Goal: Task Accomplishment & Management: Use online tool/utility

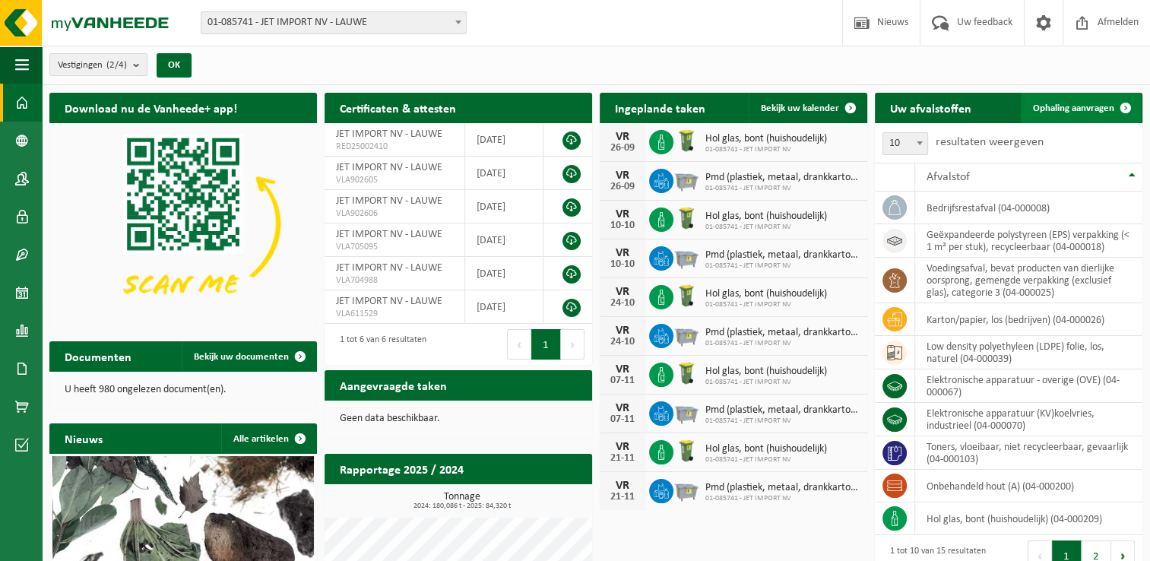
click at [1112, 111] on span at bounding box center [1125, 108] width 30 height 30
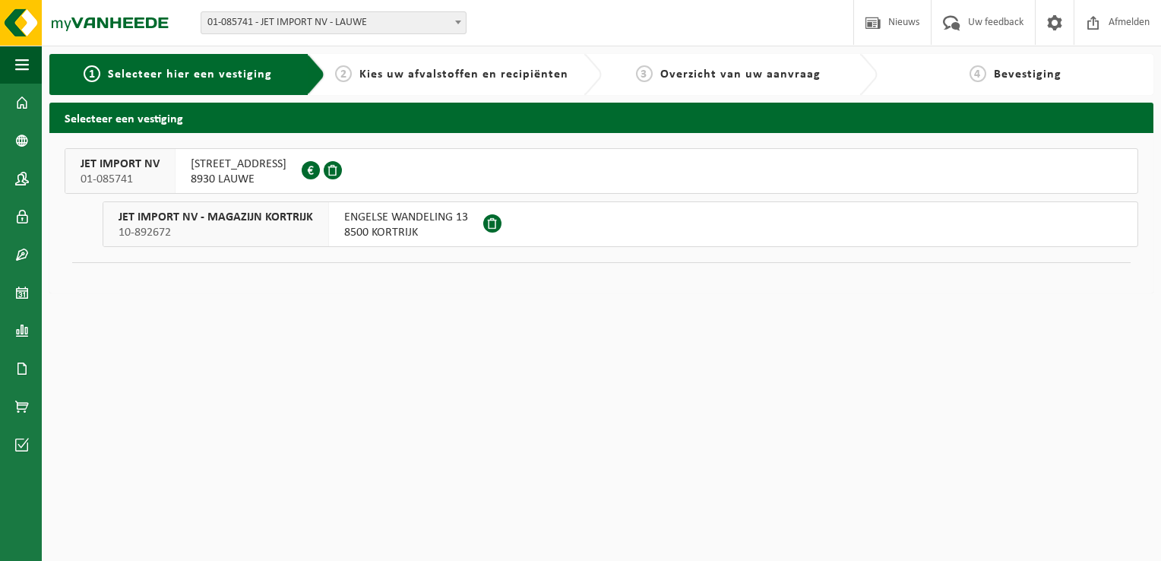
click at [329, 217] on div "ENGELSE WANDELING 13 8500 KORTRIJK" at bounding box center [406, 224] width 154 height 44
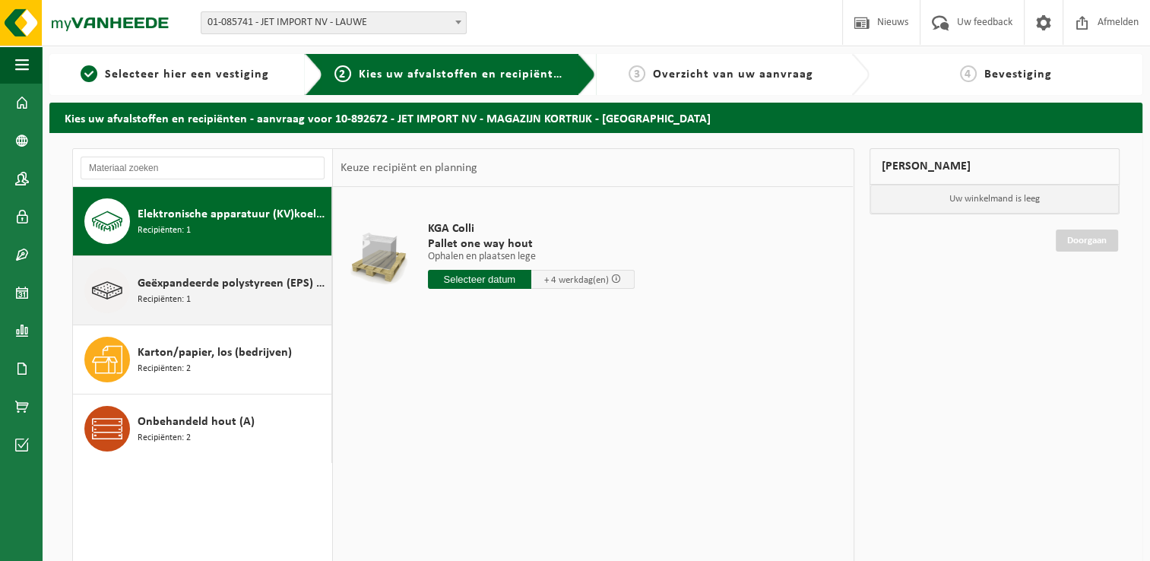
click at [210, 284] on span "Geëxpandeerde polystyreen (EPS) verpakking (< 1 m² per stuk), recycleerbaar" at bounding box center [233, 283] width 190 height 18
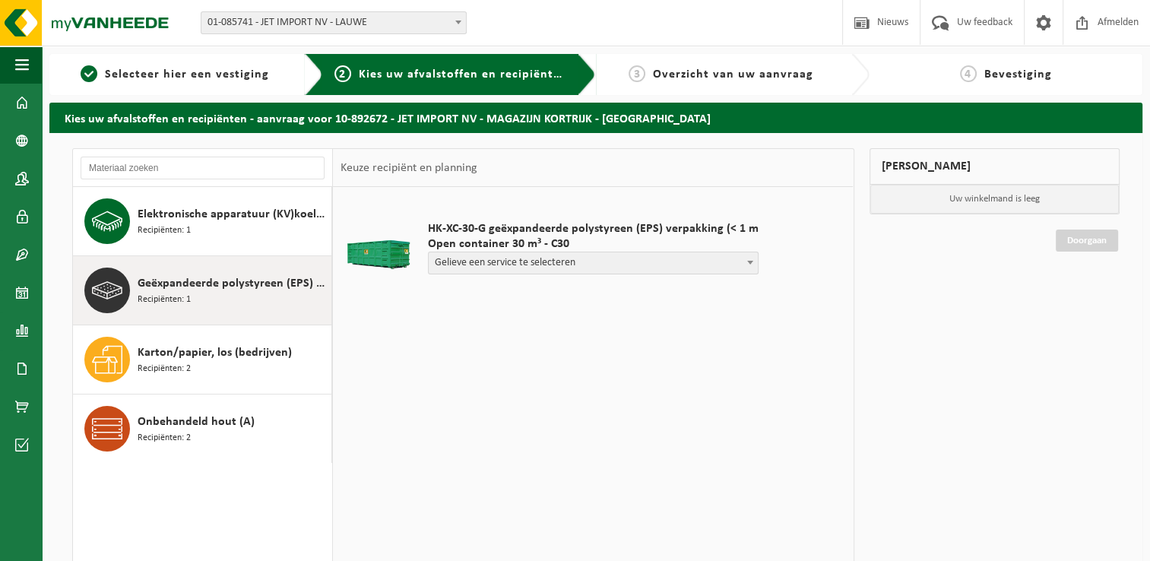
click at [744, 266] on span at bounding box center [749, 262] width 15 height 20
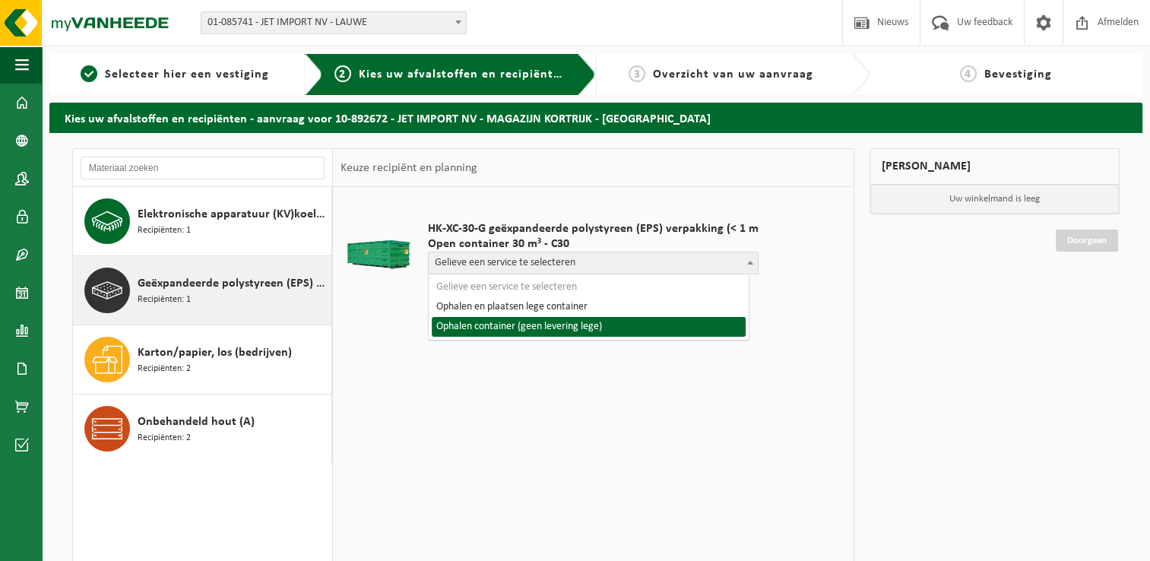
click at [597, 390] on div "HK-XC-30-G geëxpandeerde polystyreen (EPS) verpakking (< 1 m Open container 30 …" at bounding box center [593, 415] width 520 height 456
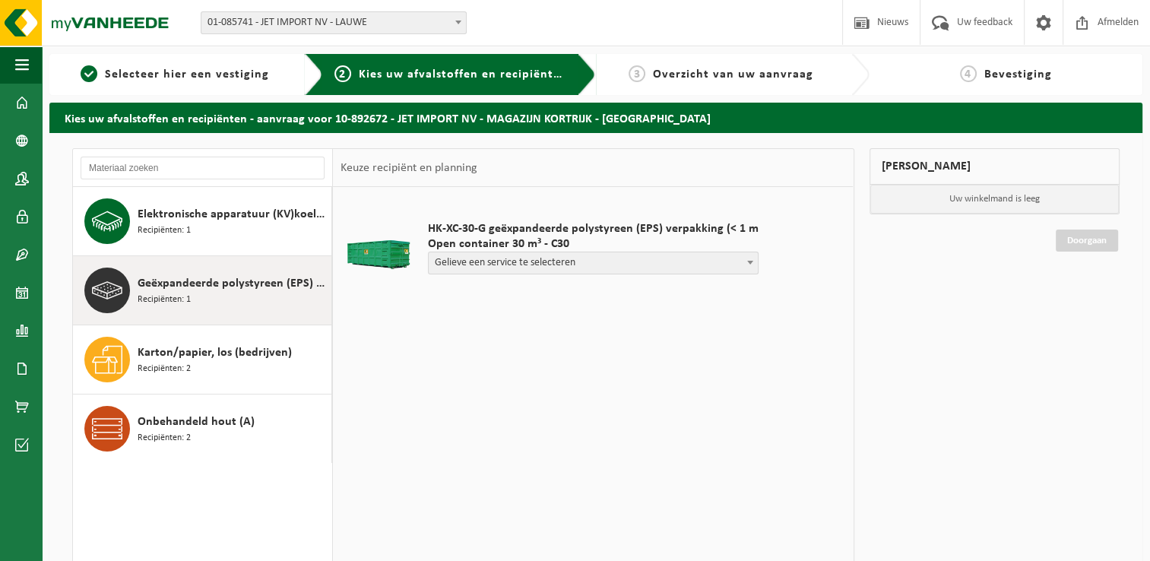
click at [742, 267] on span at bounding box center [749, 262] width 15 height 20
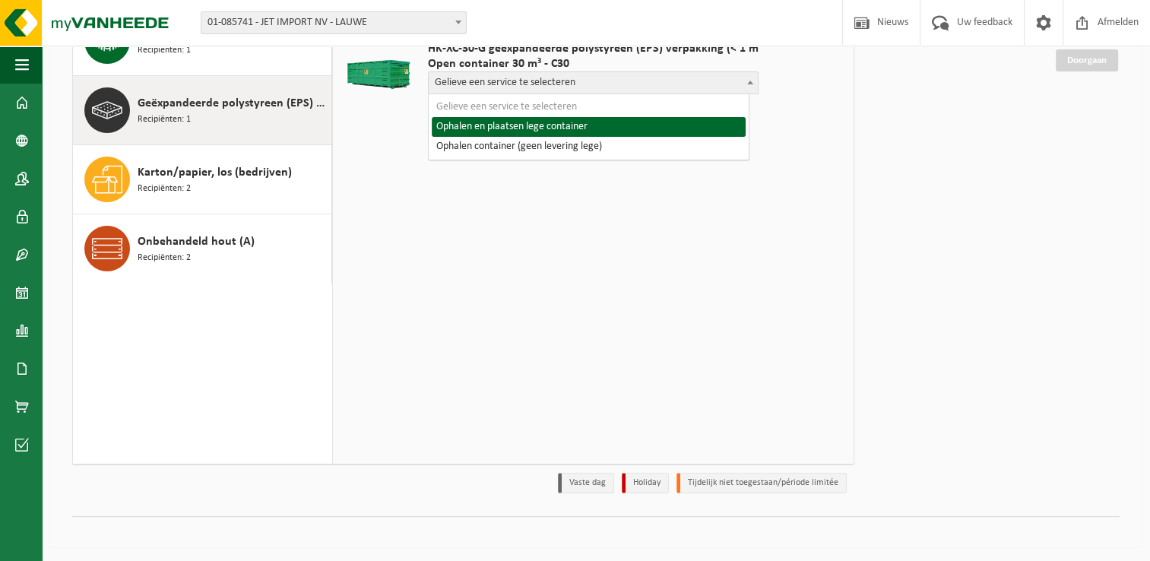
scroll to position [28, 0]
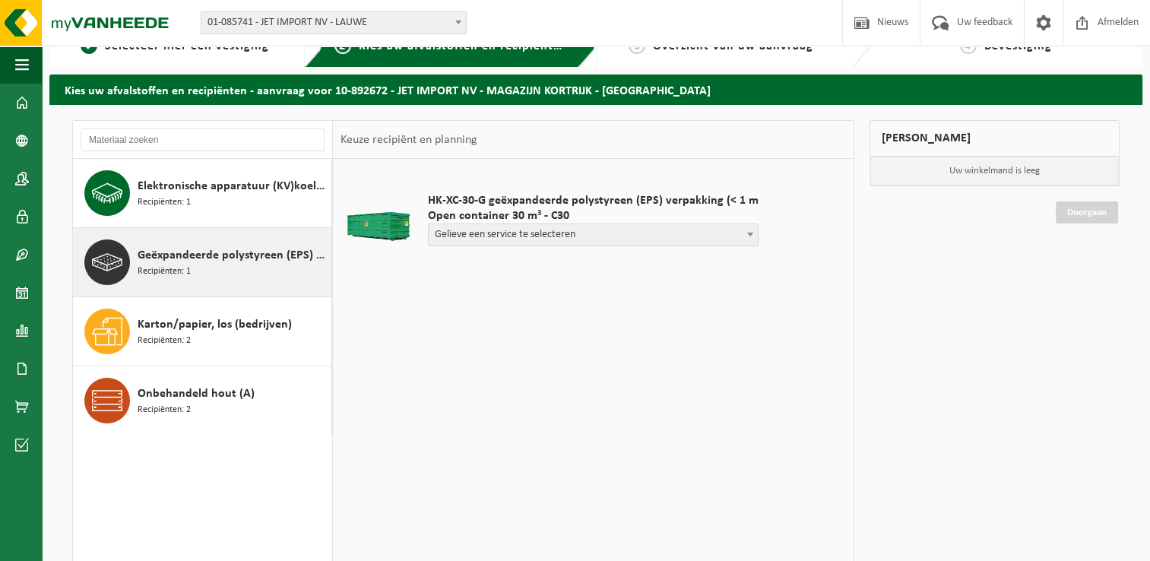
drag, startPoint x: 614, startPoint y: 357, endPoint x: 615, endPoint y: 366, distance: 9.2
click at [615, 366] on div "HK-XC-30-G geëxpandeerde polystyreen (EPS) verpakking (< 1 m Open container 30 …" at bounding box center [593, 387] width 520 height 456
click at [742, 238] on span at bounding box center [749, 234] width 15 height 20
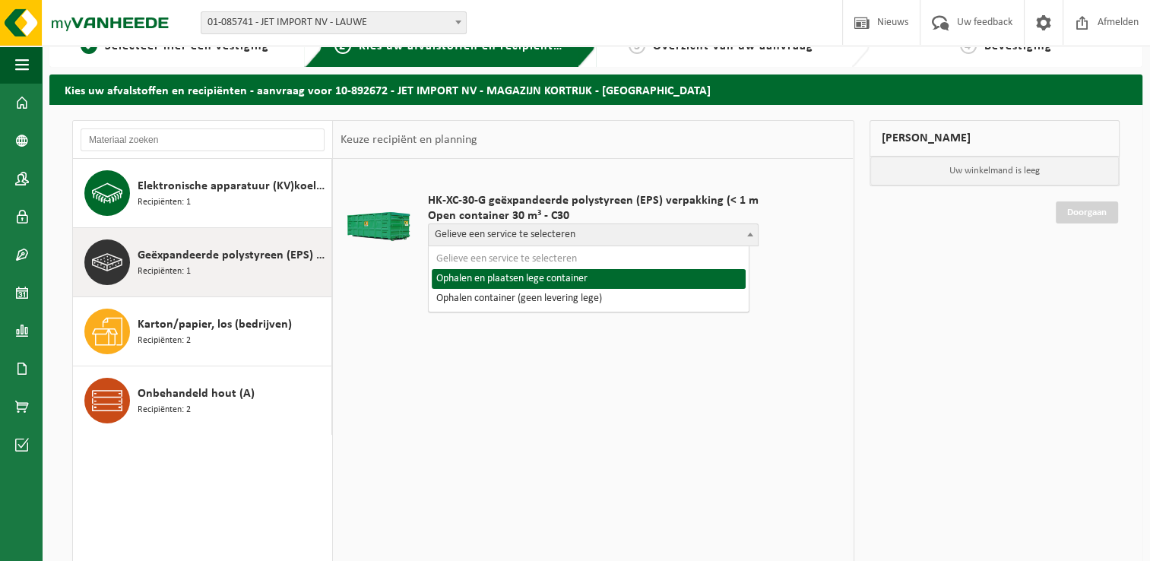
select select "P2PL-VEL-070646_HK-XC-30-GN-00_04-000018_46"
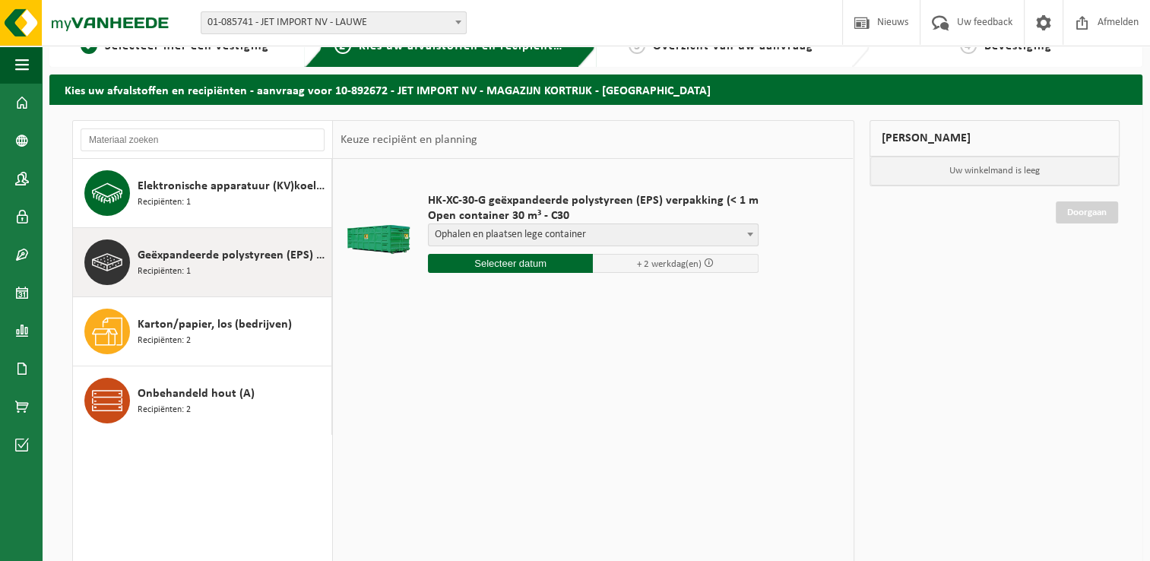
click at [518, 265] on input "text" at bounding box center [511, 263] width 166 height 19
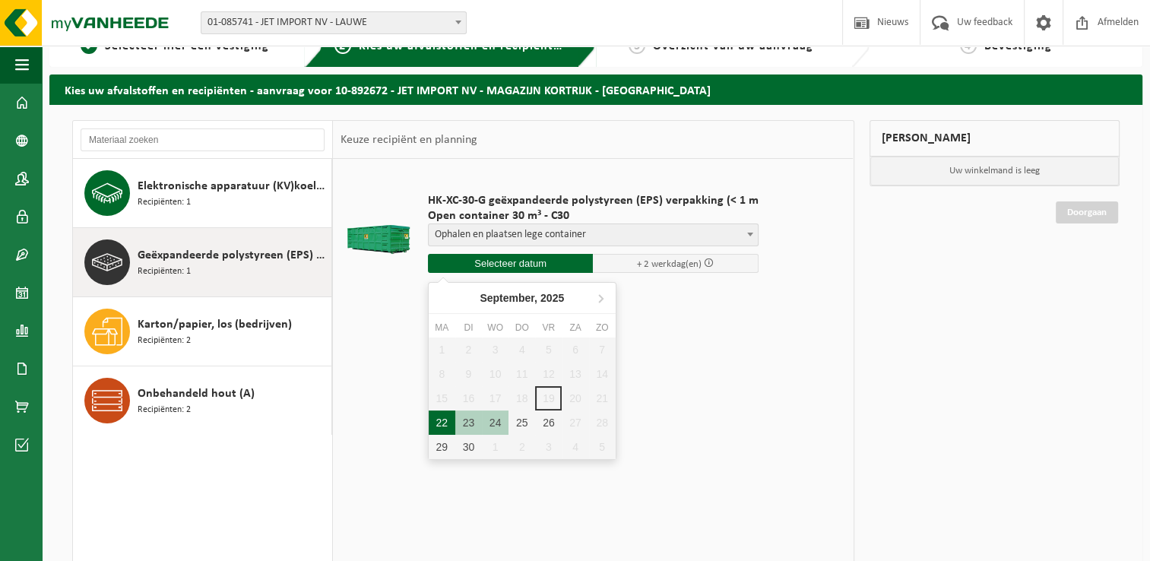
click at [447, 424] on div "22" at bounding box center [442, 422] width 27 height 24
type input "Van 2025-09-22"
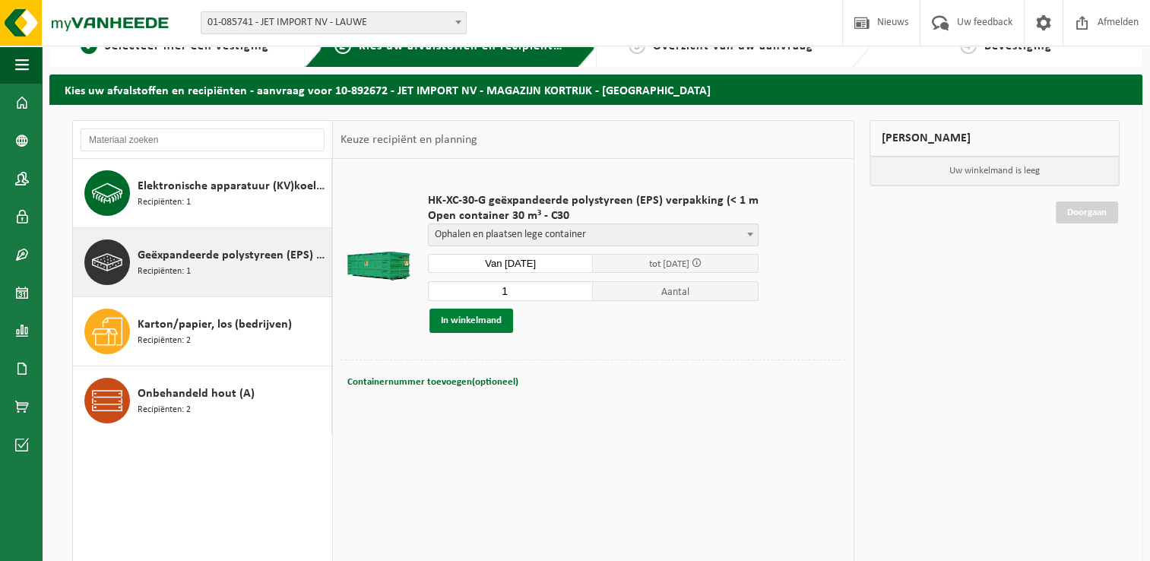
click at [501, 319] on button "In winkelmand" at bounding box center [471, 321] width 84 height 24
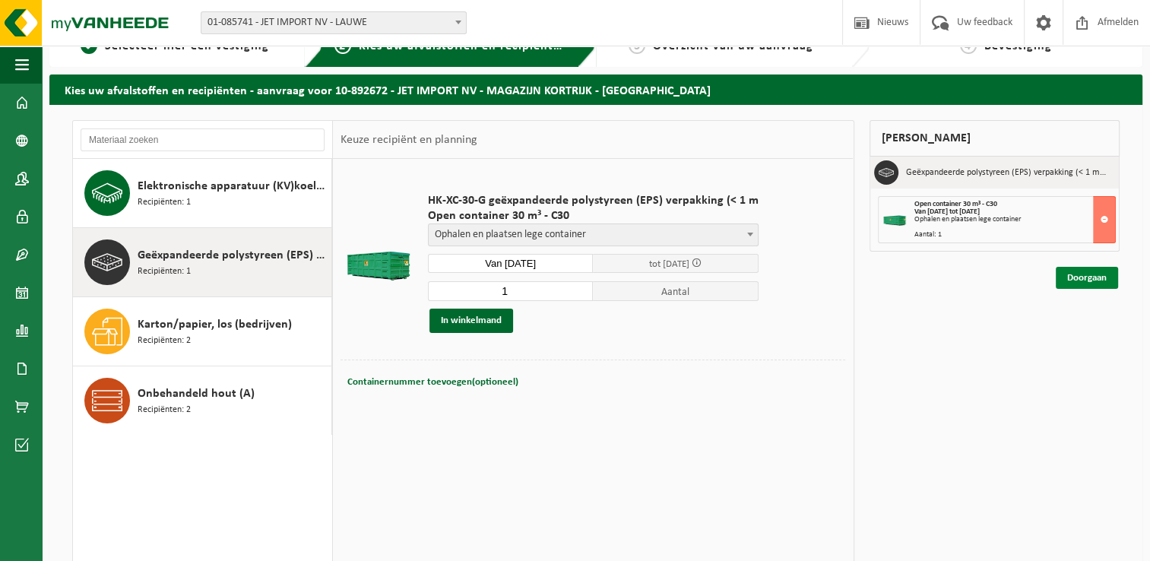
click at [1072, 279] on link "Doorgaan" at bounding box center [1087, 278] width 62 height 22
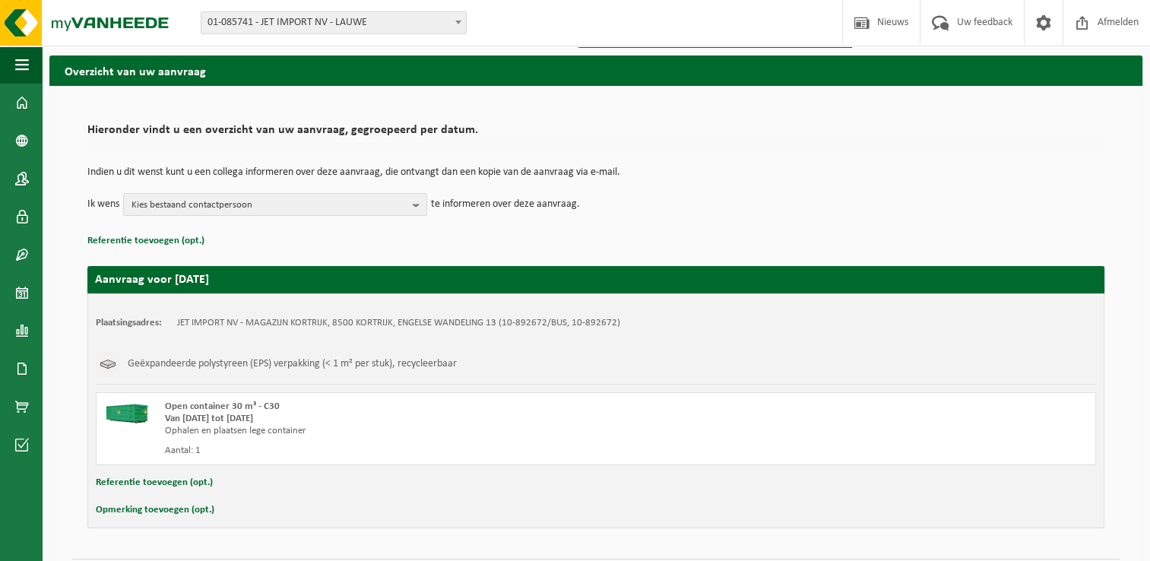
scroll to position [90, 0]
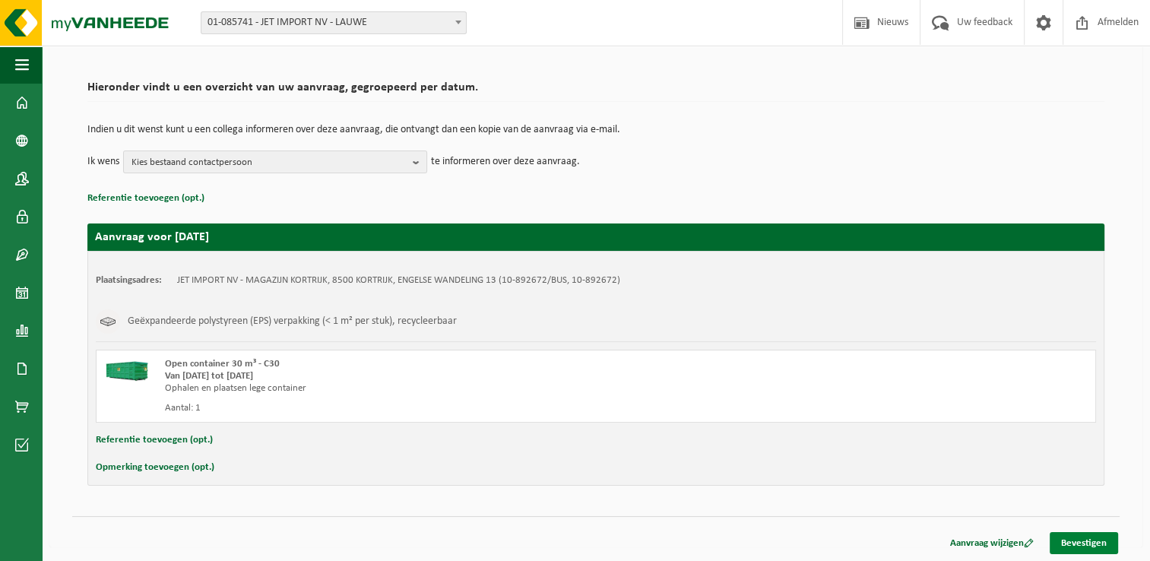
click at [1079, 546] on link "Bevestigen" at bounding box center [1084, 543] width 68 height 22
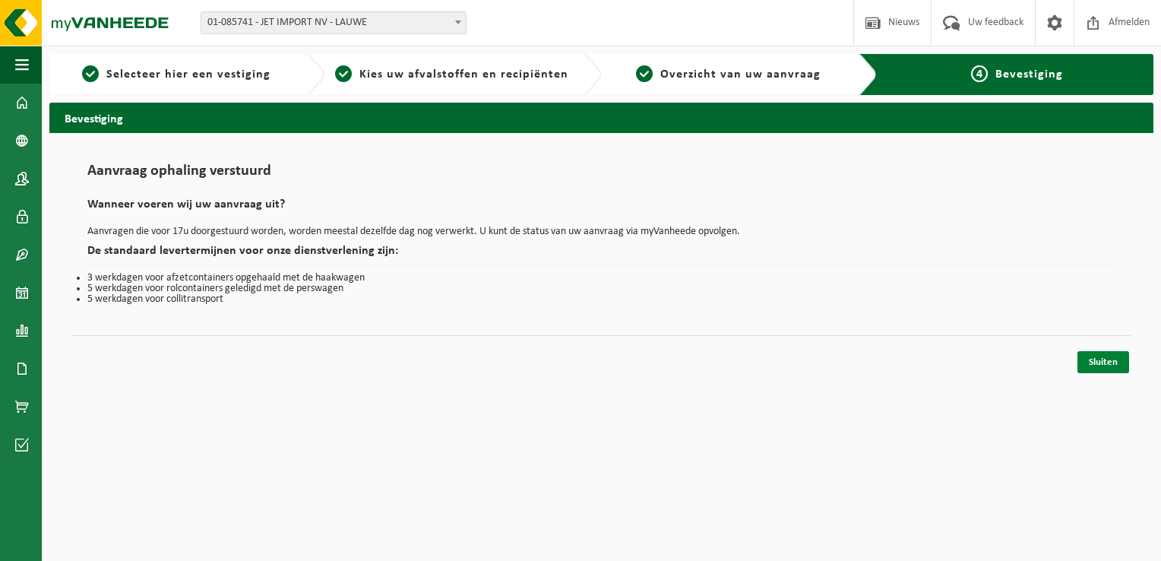
click at [1093, 369] on link "Sluiten" at bounding box center [1104, 362] width 52 height 22
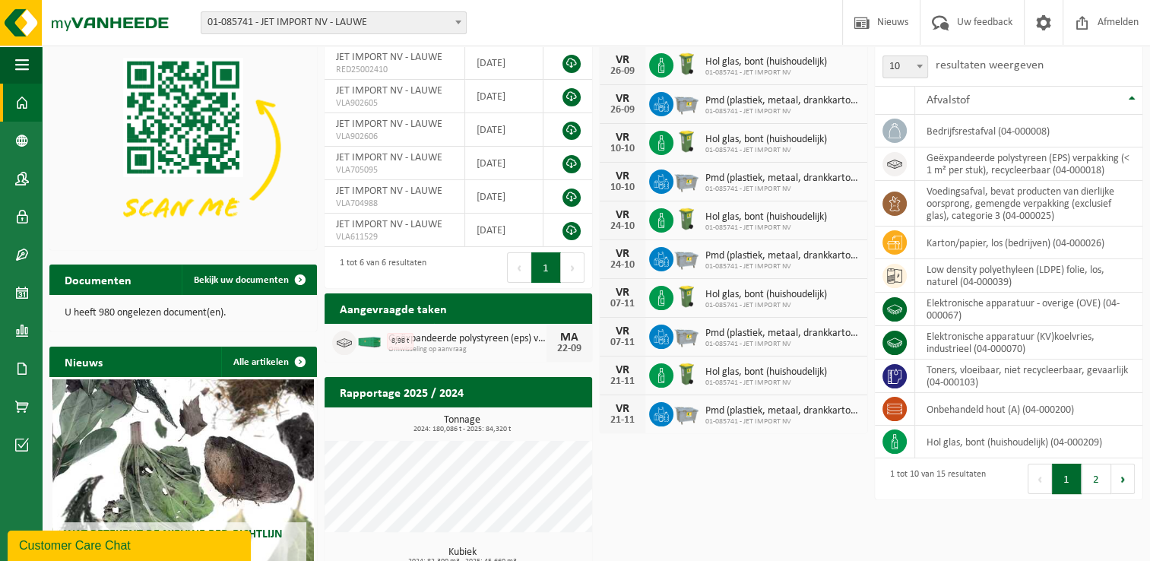
scroll to position [152, 0]
